Goal: Book appointment/travel/reservation

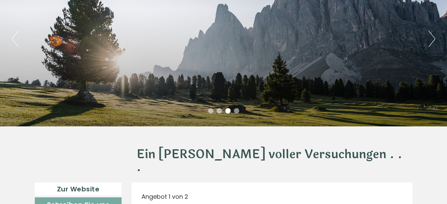
scroll to position [68, 0]
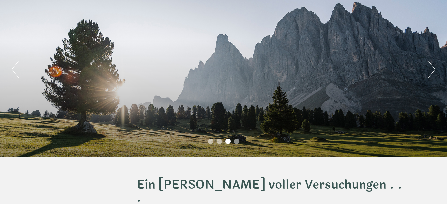
click at [430, 72] on button "Next" at bounding box center [432, 69] width 7 height 17
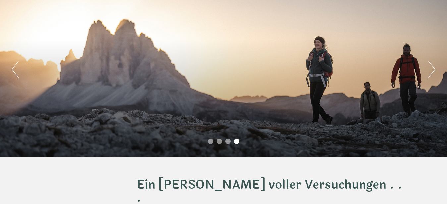
click at [430, 72] on button "Next" at bounding box center [432, 69] width 7 height 17
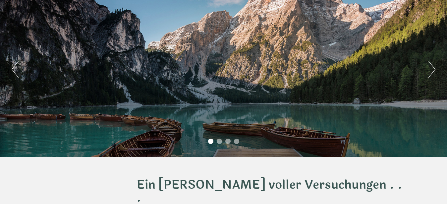
click at [430, 72] on button "Next" at bounding box center [432, 69] width 7 height 17
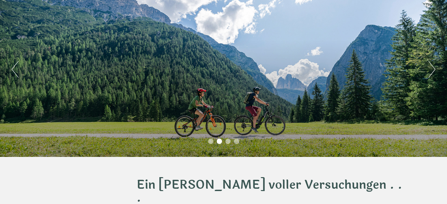
click at [430, 72] on button "Next" at bounding box center [432, 69] width 7 height 17
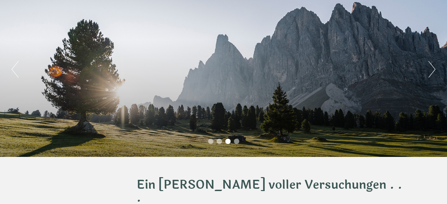
click at [430, 72] on button "Next" at bounding box center [432, 69] width 7 height 17
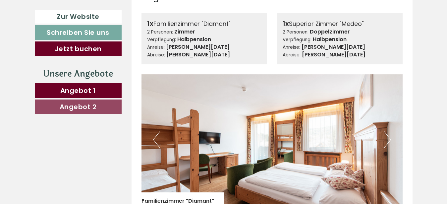
scroll to position [338, 0]
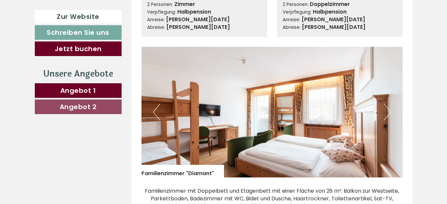
click at [386, 104] on button "Next" at bounding box center [387, 112] width 7 height 17
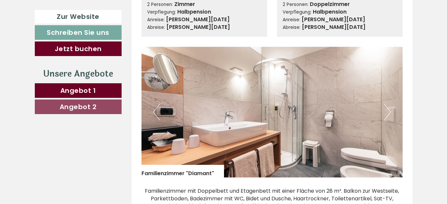
click at [386, 104] on button "Next" at bounding box center [387, 112] width 7 height 17
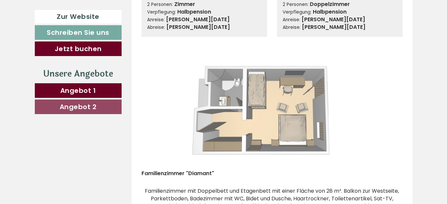
click at [386, 104] on button "Next" at bounding box center [387, 112] width 7 height 17
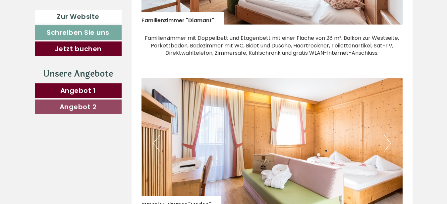
scroll to position [507, 0]
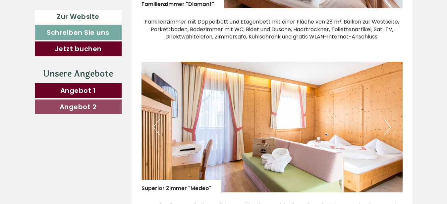
click at [389, 119] on button "Next" at bounding box center [387, 127] width 7 height 17
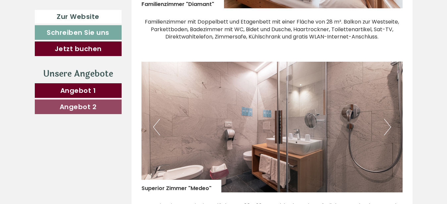
click at [389, 119] on button "Next" at bounding box center [387, 127] width 7 height 17
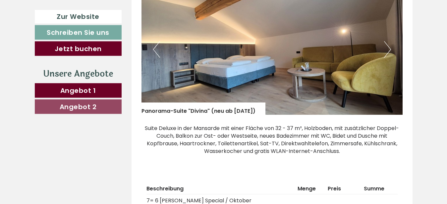
scroll to position [1015, 0]
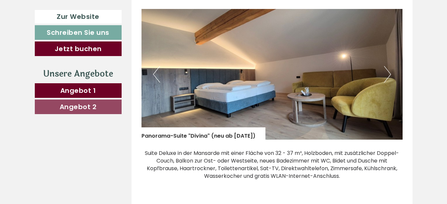
click at [387, 66] on button "Next" at bounding box center [387, 74] width 7 height 17
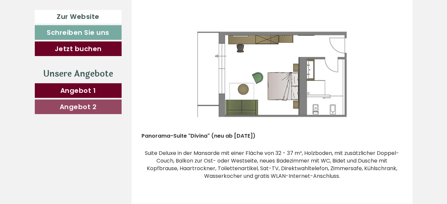
click at [387, 66] on button "Next" at bounding box center [387, 74] width 7 height 17
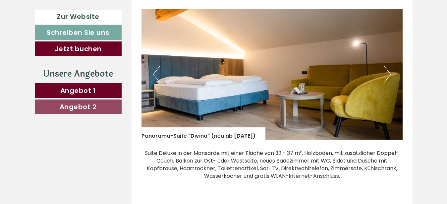
click at [387, 66] on button "Next" at bounding box center [387, 74] width 7 height 17
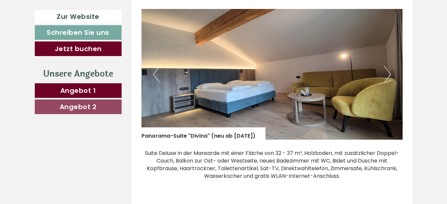
click at [387, 66] on button "Next" at bounding box center [387, 74] width 7 height 17
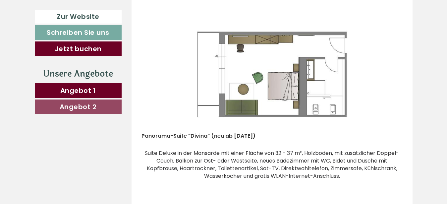
click at [387, 66] on button "Next" at bounding box center [387, 74] width 7 height 17
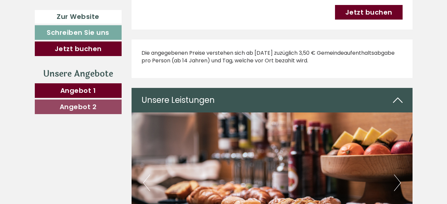
scroll to position [1353, 0]
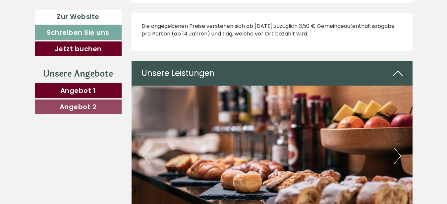
click at [401, 68] on icon at bounding box center [398, 73] width 10 height 11
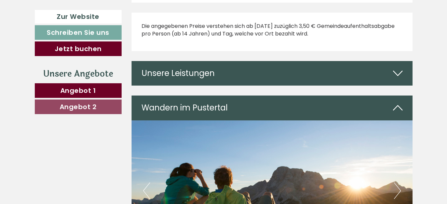
click at [399, 68] on icon at bounding box center [398, 73] width 10 height 11
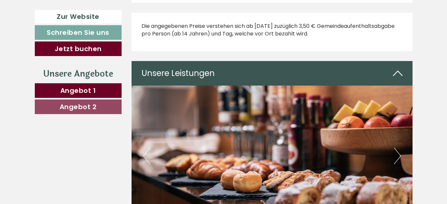
click at [399, 68] on icon at bounding box center [398, 73] width 10 height 11
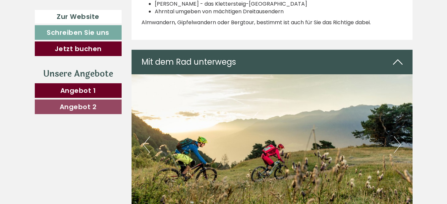
scroll to position [1827, 0]
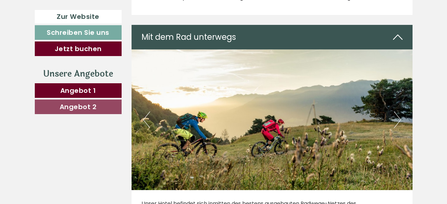
click at [397, 111] on button "Next" at bounding box center [397, 119] width 7 height 17
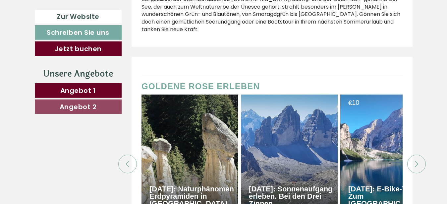
scroll to position [2470, 0]
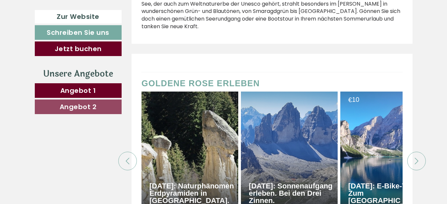
click at [415, 158] on icon at bounding box center [417, 161] width 7 height 7
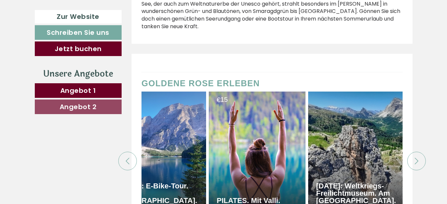
scroll to position [0, 232]
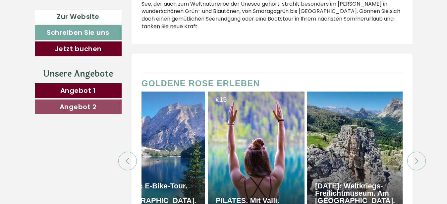
click at [415, 158] on icon at bounding box center [417, 161] width 7 height 7
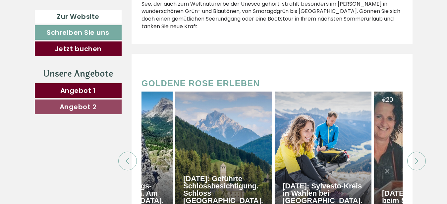
scroll to position [0, 464]
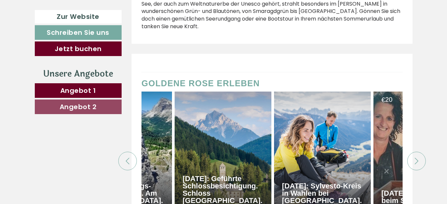
click at [415, 158] on icon at bounding box center [417, 161] width 7 height 7
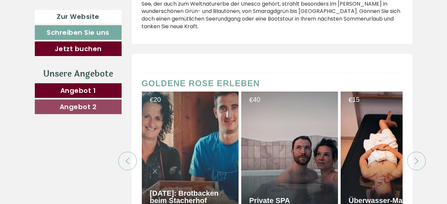
scroll to position [0, 697]
click at [415, 158] on icon at bounding box center [417, 161] width 7 height 7
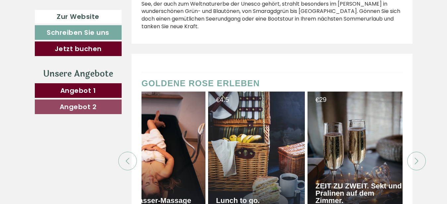
scroll to position [0, 929]
click at [124, 152] on div at bounding box center [127, 161] width 19 height 19
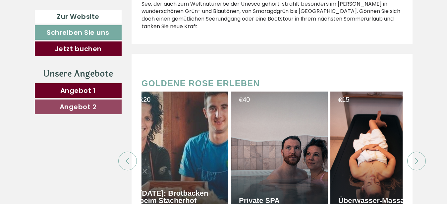
scroll to position [0, 697]
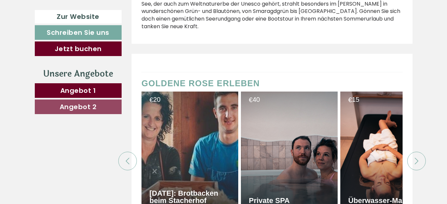
click at [415, 158] on icon at bounding box center [417, 161] width 7 height 7
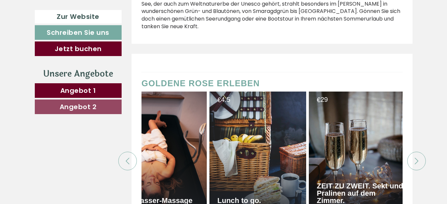
scroll to position [0, 929]
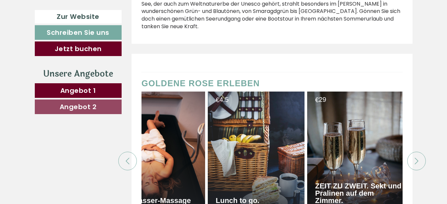
click at [415, 158] on icon at bounding box center [417, 161] width 7 height 7
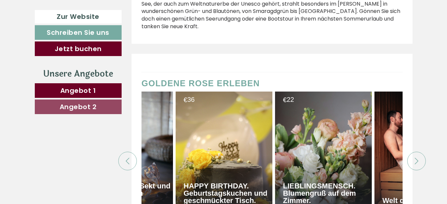
scroll to position [0, 1161]
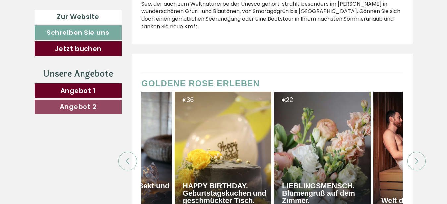
click at [417, 158] on icon at bounding box center [417, 161] width 7 height 7
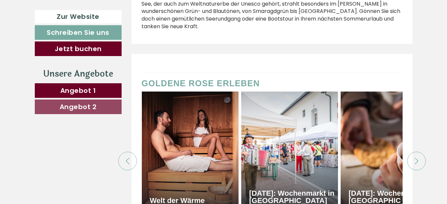
scroll to position [0, 1393]
click at [417, 158] on icon at bounding box center [417, 161] width 7 height 7
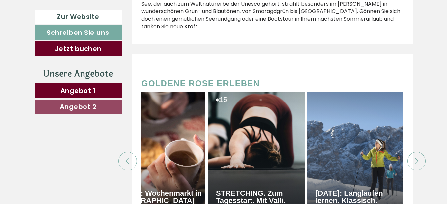
scroll to position [0, 1625]
click at [130, 158] on icon at bounding box center [127, 161] width 7 height 7
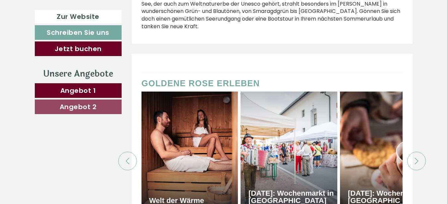
scroll to position [0, 1393]
click at [415, 158] on icon at bounding box center [417, 161] width 7 height 7
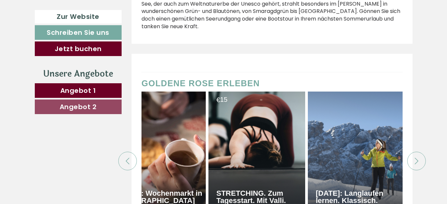
scroll to position [0, 1625]
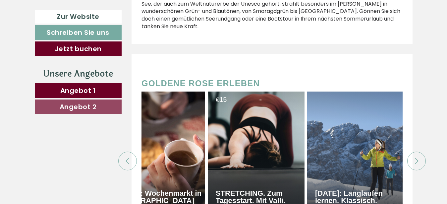
click at [415, 158] on icon at bounding box center [417, 161] width 7 height 7
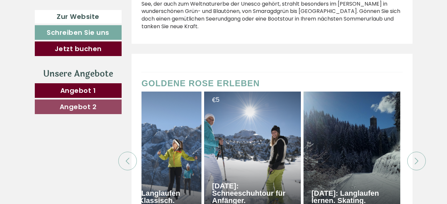
scroll to position [0, 1828]
click at [415, 158] on icon at bounding box center [417, 161] width 7 height 7
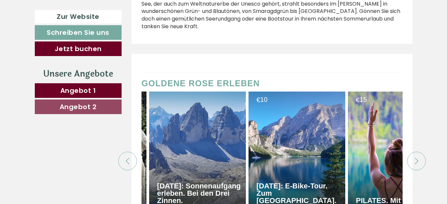
scroll to position [0, 0]
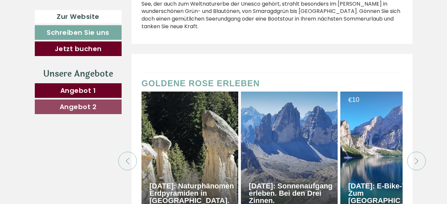
click at [412, 152] on div at bounding box center [417, 161] width 19 height 19
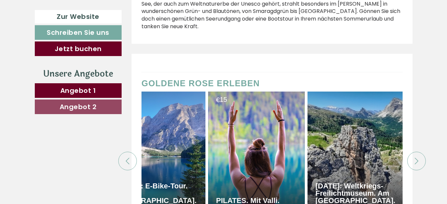
scroll to position [0, 232]
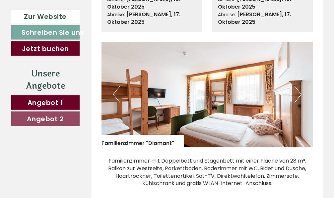
scroll to position [278, 0]
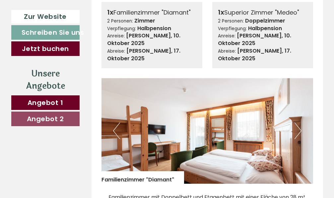
click at [299, 123] on button "Next" at bounding box center [298, 131] width 7 height 17
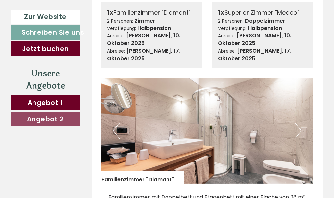
click at [299, 123] on button "Next" at bounding box center [298, 131] width 7 height 17
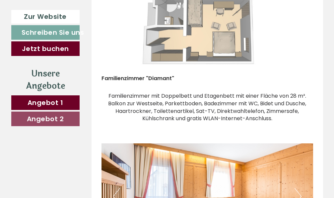
scroll to position [481, 0]
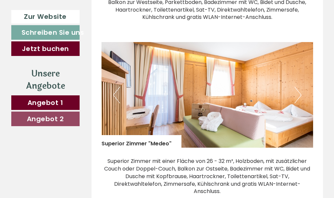
click at [299, 87] on button "Next" at bounding box center [298, 95] width 7 height 17
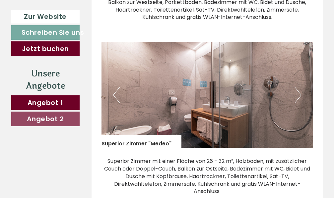
click at [299, 87] on button "Next" at bounding box center [298, 95] width 7 height 17
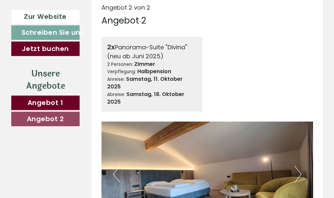
scroll to position [920, 0]
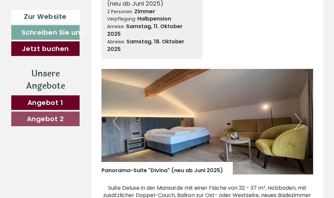
click at [298, 113] on button "Next" at bounding box center [298, 121] width 7 height 17
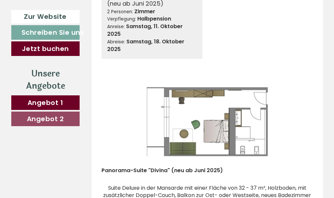
click at [298, 113] on button "Next" at bounding box center [298, 121] width 7 height 17
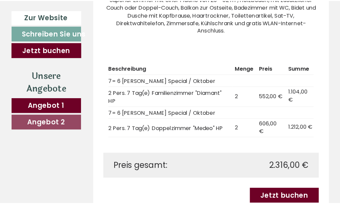
scroll to position [677, 0]
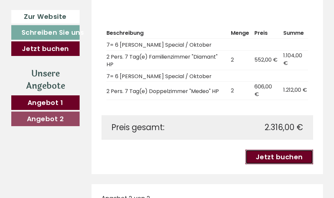
click at [271, 150] on link "Jetzt buchen" at bounding box center [279, 157] width 68 height 15
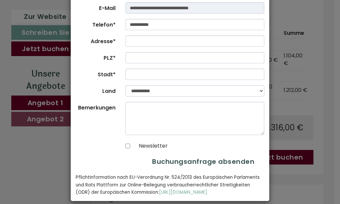
scroll to position [0, 0]
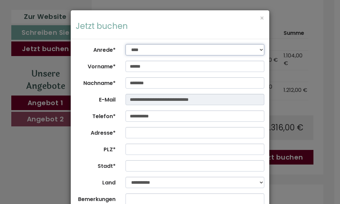
click at [125, 44] on select "**********" at bounding box center [194, 49] width 139 height 11
select select "*"
click option "****" at bounding box center [0, 0] width 0 height 0
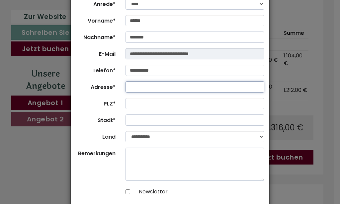
click at [139, 88] on input "Adresse*" at bounding box center [194, 86] width 139 height 11
type input "**********"
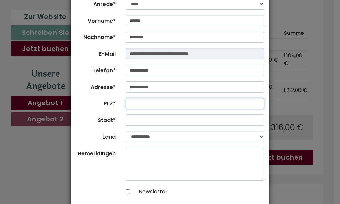
click at [136, 106] on input "PLZ*" at bounding box center [194, 103] width 139 height 11
type input "*****"
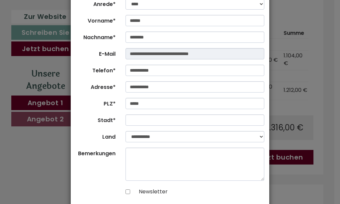
click at [112, 111] on form "**********" at bounding box center [170, 119] width 188 height 243
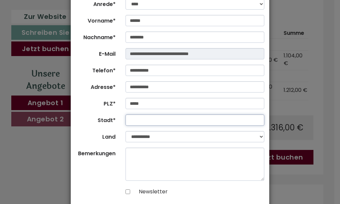
click at [130, 120] on input "Stadt*" at bounding box center [194, 119] width 139 height 11
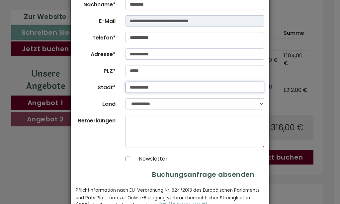
scroll to position [92, 0]
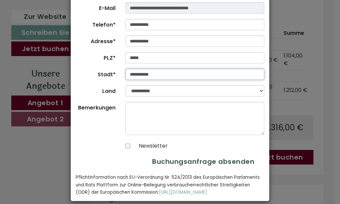
type input "**********"
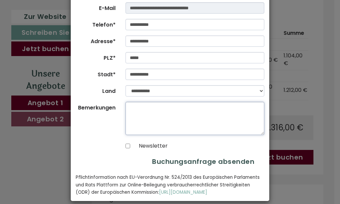
click at [130, 111] on textarea "Bemerkungen" at bounding box center [194, 118] width 139 height 33
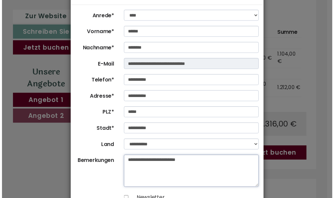
scroll to position [0, 0]
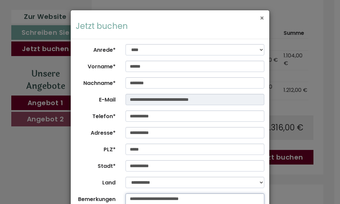
type textarea "**********"
click at [261, 19] on button "×" at bounding box center [261, 18] width 5 height 7
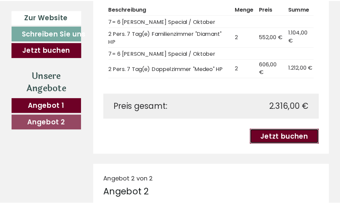
scroll to position [643, 0]
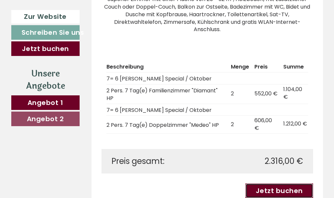
click at [277, 184] on link "Jetzt buchen" at bounding box center [279, 191] width 68 height 15
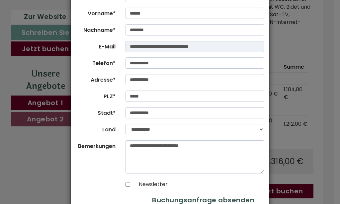
scroll to position [92, 0]
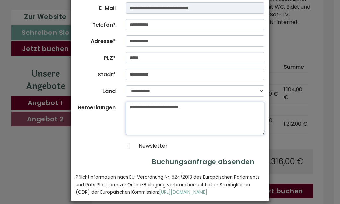
drag, startPoint x: 201, startPoint y: 107, endPoint x: 122, endPoint y: 100, distance: 79.6
click at [125, 102] on textarea "**********" at bounding box center [194, 118] width 139 height 33
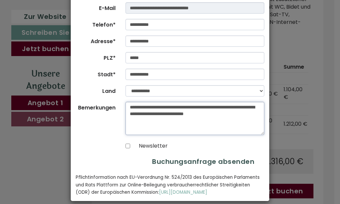
click at [252, 114] on textarea "**********" at bounding box center [194, 118] width 139 height 33
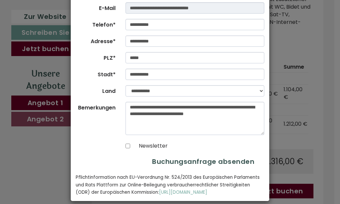
drag, startPoint x: 76, startPoint y: 17, endPoint x: 55, endPoint y: 17, distance: 21.2
click at [55, 17] on div "**********" at bounding box center [170, 102] width 340 height 204
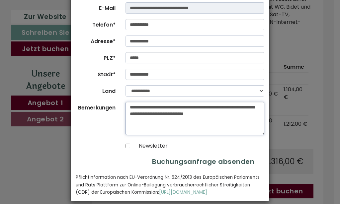
click at [255, 114] on textarea "**********" at bounding box center [194, 118] width 139 height 33
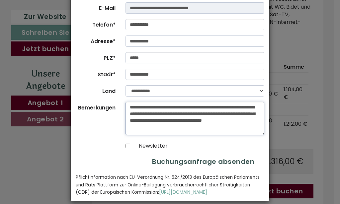
scroll to position [99, 0]
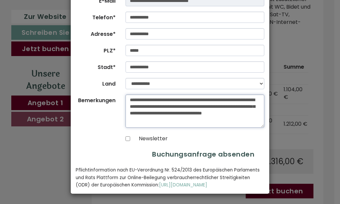
type textarea "**********"
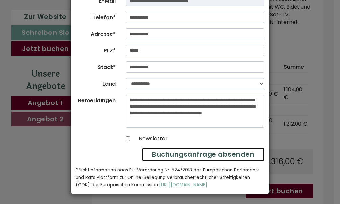
click at [212, 154] on button "Buchungsanfrage absenden" at bounding box center [203, 155] width 122 height 14
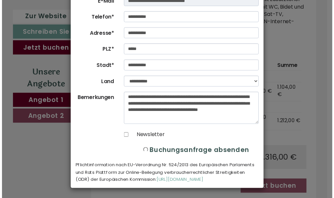
scroll to position [0, 0]
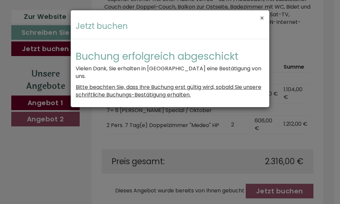
click at [264, 20] on button "×" at bounding box center [261, 18] width 5 height 7
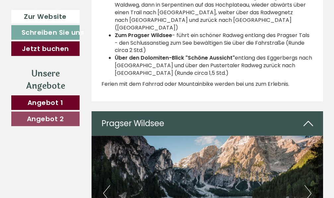
scroll to position [2571, 0]
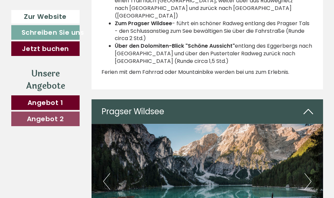
click at [307, 173] on button "Next" at bounding box center [307, 181] width 7 height 17
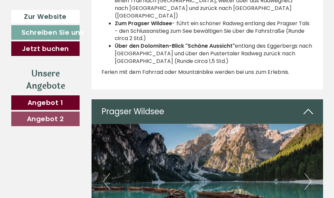
click at [307, 173] on button "Next" at bounding box center [307, 181] width 7 height 17
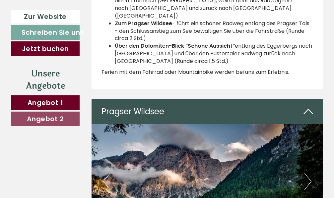
click at [307, 173] on button "Next" at bounding box center [307, 181] width 7 height 17
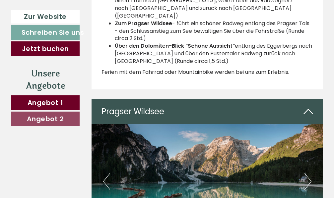
click at [307, 173] on button "Next" at bounding box center [307, 181] width 7 height 17
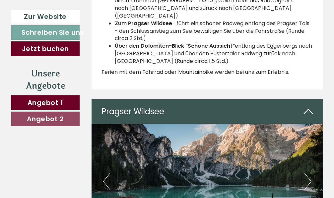
click at [307, 173] on button "Next" at bounding box center [307, 181] width 7 height 17
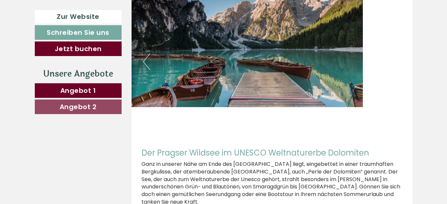
scroll to position [2747, 0]
